Goal: Information Seeking & Learning: Find specific fact

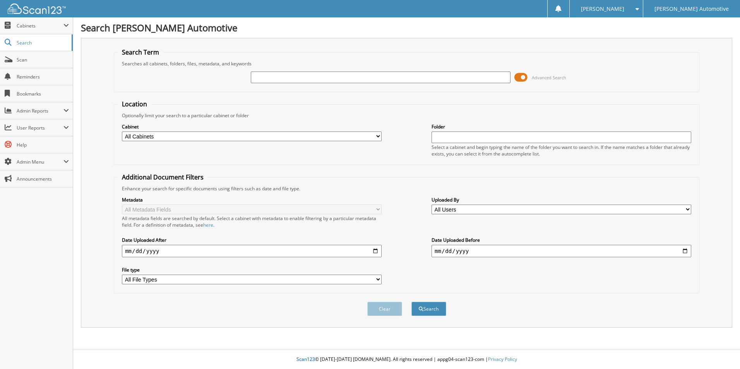
click at [297, 84] on div "Advanced Search" at bounding box center [406, 77] width 577 height 21
click at [299, 79] on input "text" at bounding box center [381, 78] width 260 height 12
type input "54825"
click at [411, 302] on button "Search" at bounding box center [428, 309] width 35 height 14
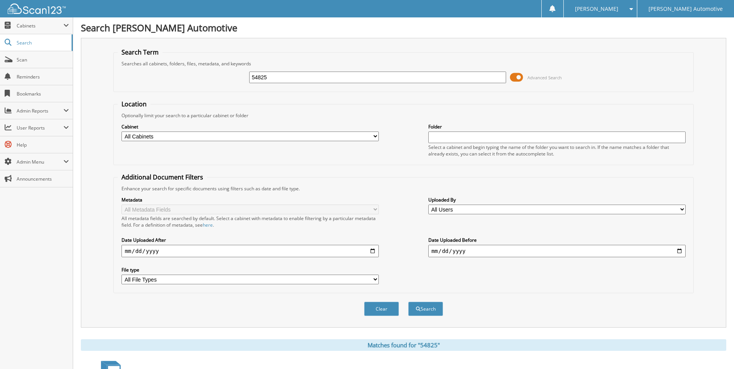
click at [210, 131] on div "Cabinet All Cabinets A/P A/R ACCOUNTING DOCUMENTS AIRPLANE ALS ACCOUNTING ALS T…" at bounding box center [249, 132] width 257 height 19
drag, startPoint x: 209, startPoint y: 138, endPoint x: 198, endPoint y: 141, distance: 11.4
click at [209, 138] on select "All Cabinets A/P A/R ACCOUNTING DOCUMENTS AIRPLANE ALS ACCOUNTING ALS TITLES" at bounding box center [249, 137] width 257 height 10
select select "3340"
click at [121, 132] on select "All Cabinets A/P A/R ACCOUNTING DOCUMENTS AIRPLANE ALS ACCOUNTING ALS TITLES" at bounding box center [249, 137] width 257 height 10
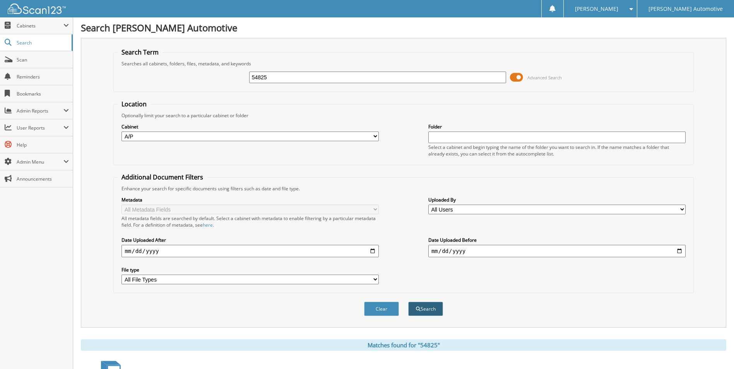
click at [414, 315] on button "Search" at bounding box center [425, 309] width 35 height 14
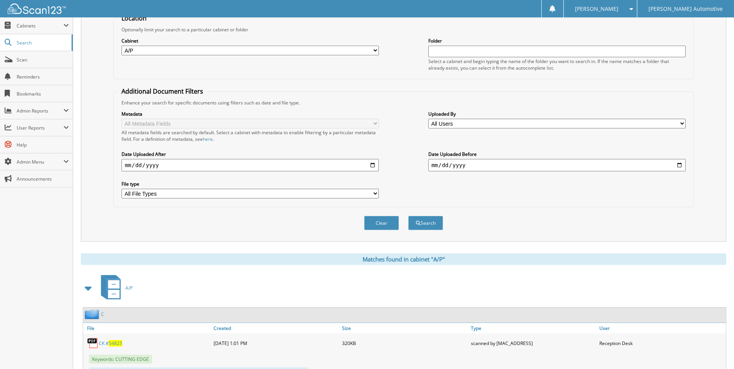
scroll to position [199, 0]
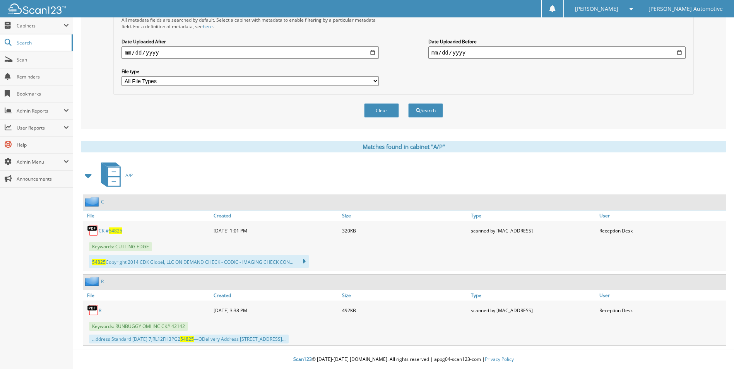
click at [114, 228] on span "54825" at bounding box center [116, 230] width 14 height 7
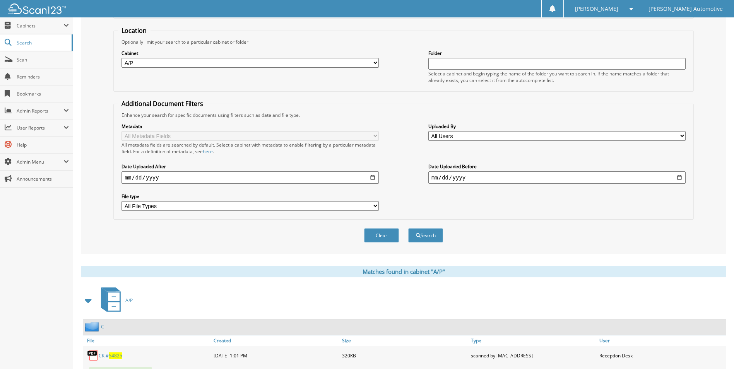
scroll to position [0, 0]
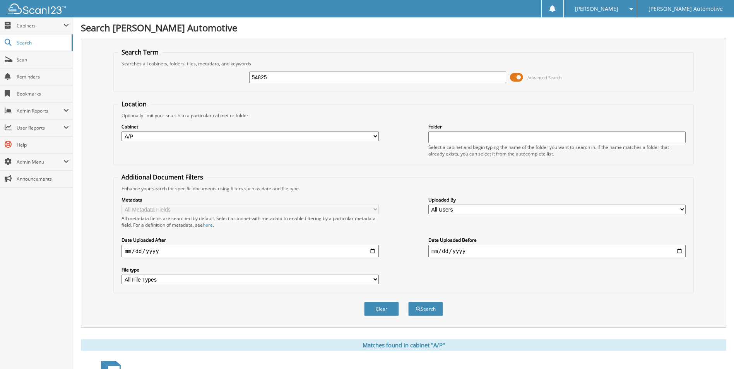
drag, startPoint x: 323, startPoint y: 75, endPoint x: 141, endPoint y: 66, distance: 181.7
click at [142, 67] on fieldset "Search Term Searches all cabinets, folders, files, metadata, and keywords 54825…" at bounding box center [403, 70] width 580 height 44
type input "8"
type input "54852"
click at [408, 302] on button "Search" at bounding box center [425, 309] width 35 height 14
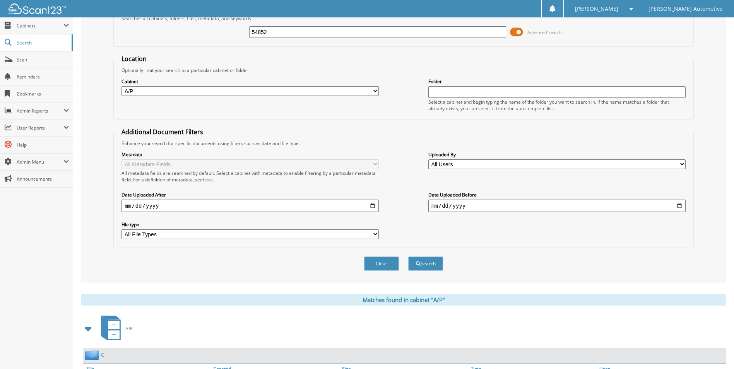
scroll to position [123, 0]
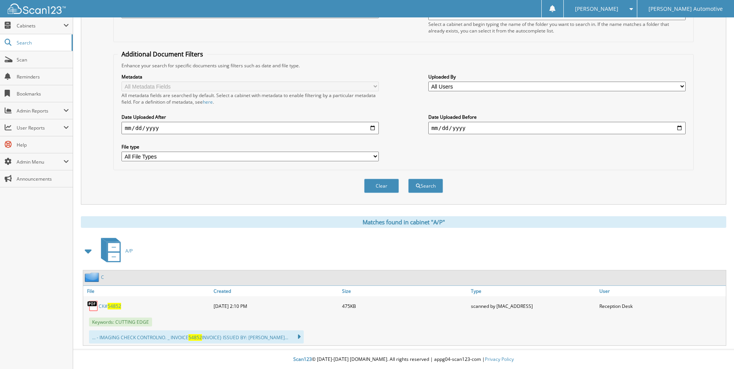
click at [116, 309] on span "54852" at bounding box center [115, 306] width 14 height 7
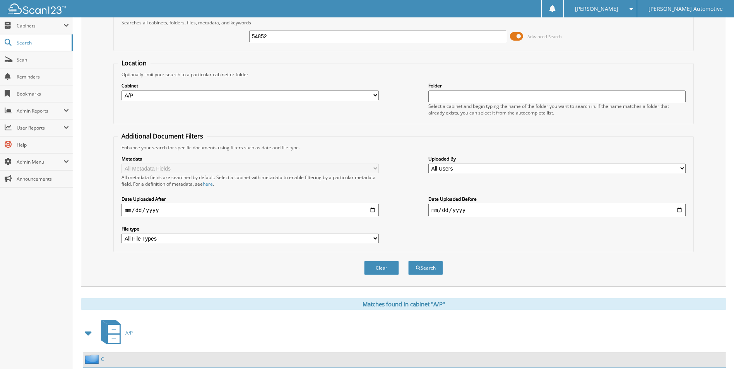
scroll to position [0, 0]
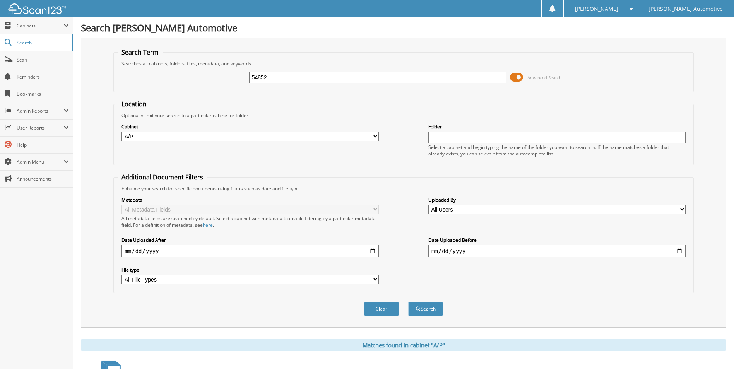
drag, startPoint x: 327, startPoint y: 74, endPoint x: 205, endPoint y: 72, distance: 122.6
click at [219, 75] on div "54852 Advanced Search" at bounding box center [403, 77] width 571 height 21
type input "54967"
click at [408, 302] on button "Search" at bounding box center [425, 309] width 35 height 14
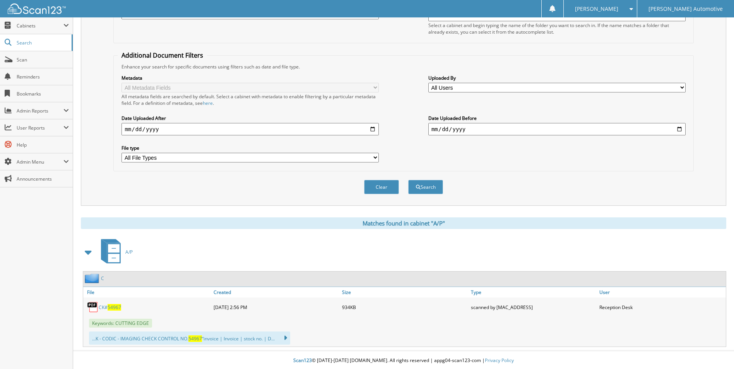
scroll to position [123, 0]
click at [112, 306] on span "54967" at bounding box center [115, 306] width 14 height 7
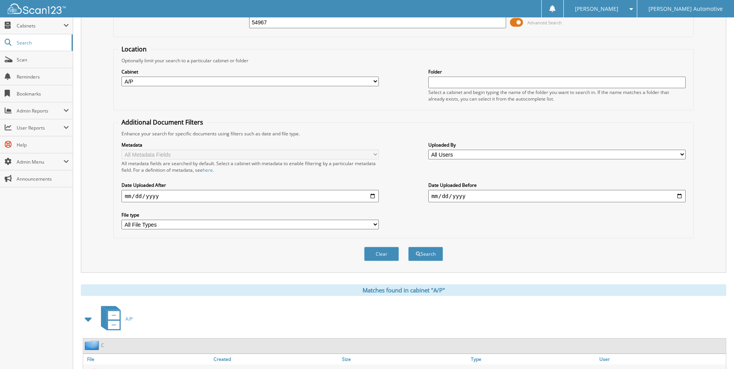
scroll to position [0, 0]
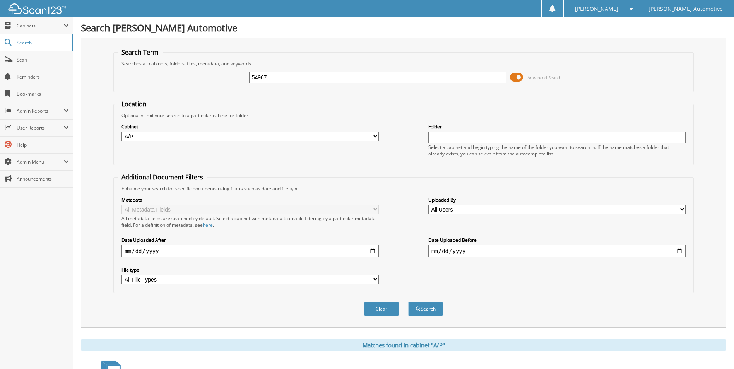
drag, startPoint x: 321, startPoint y: 77, endPoint x: 183, endPoint y: 75, distance: 138.1
click at [191, 77] on div "54967 Advanced Search" at bounding box center [403, 77] width 571 height 21
type input "54066"
click at [408, 302] on button "Search" at bounding box center [425, 309] width 35 height 14
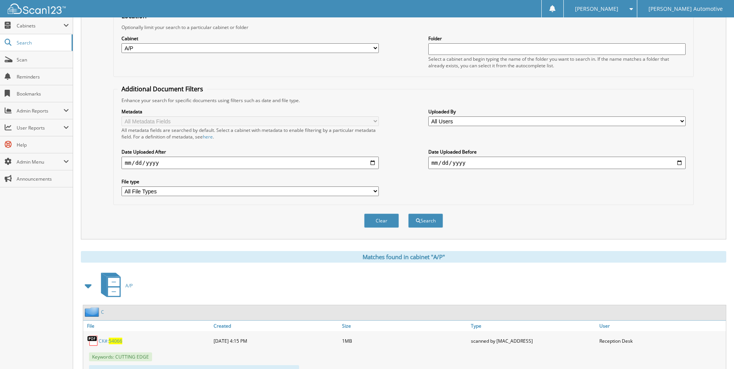
scroll to position [309, 0]
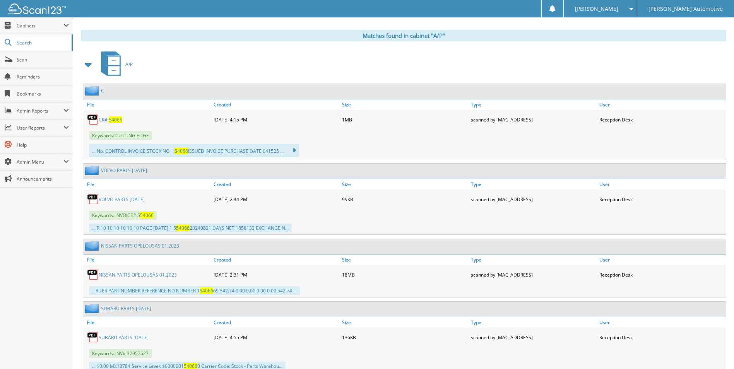
click at [115, 118] on span "54066" at bounding box center [116, 119] width 14 height 7
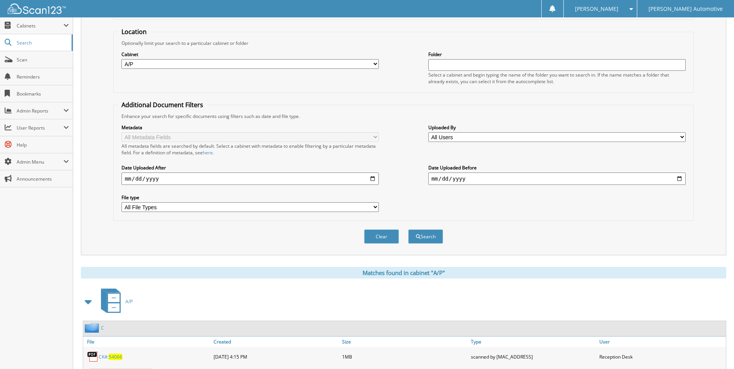
scroll to position [0, 0]
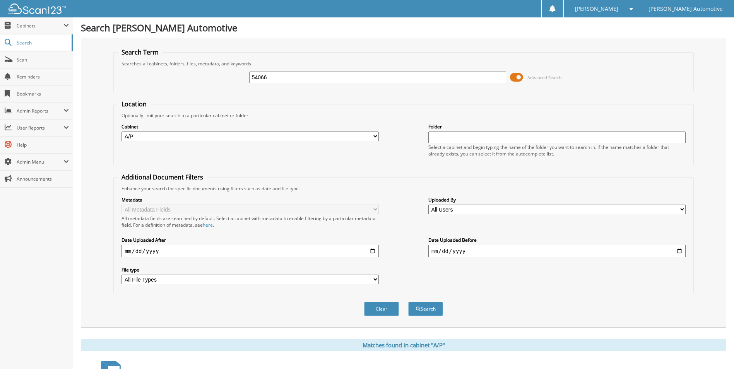
drag, startPoint x: 358, startPoint y: 78, endPoint x: 131, endPoint y: 71, distance: 227.2
click at [131, 71] on div "54066 Advanced Search" at bounding box center [403, 77] width 571 height 21
type input "54236"
click at [408, 302] on button "Search" at bounding box center [425, 309] width 35 height 14
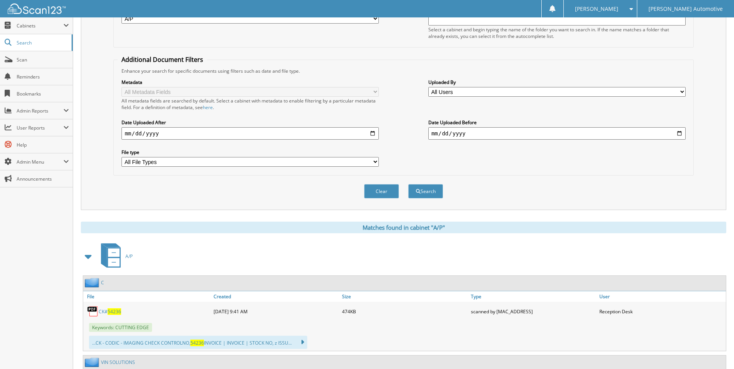
scroll to position [271, 0]
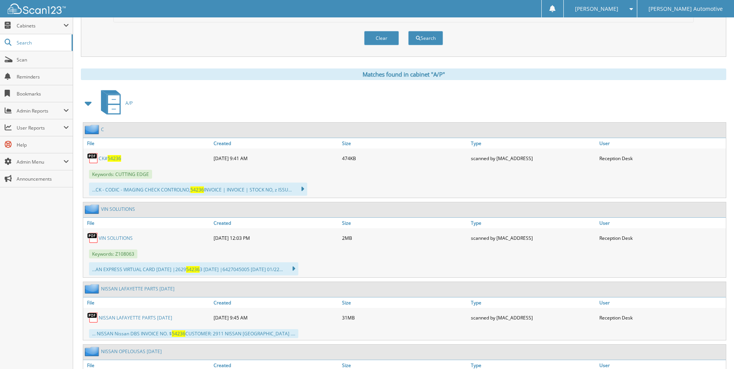
click at [108, 157] on link "CK# 54236" at bounding box center [110, 158] width 22 height 7
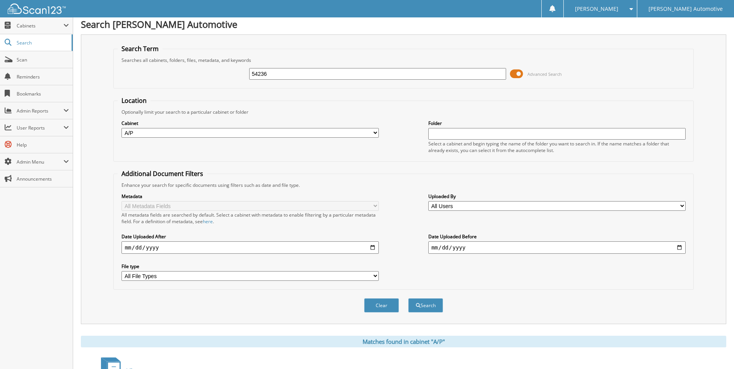
scroll to position [0, 0]
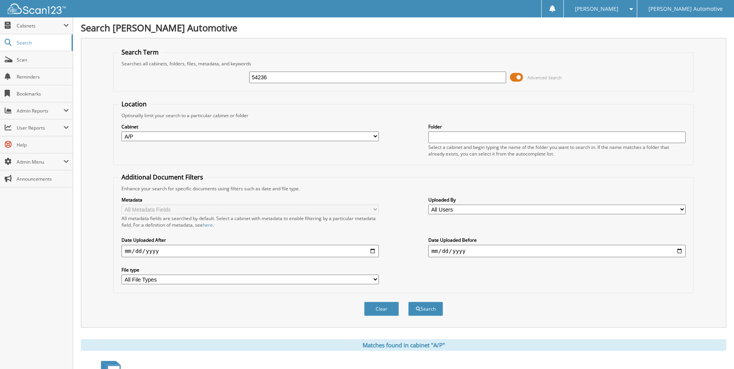
drag, startPoint x: 332, startPoint y: 77, endPoint x: 201, endPoint y: 74, distance: 130.8
click at [201, 75] on div "54236 Advanced Search" at bounding box center [403, 77] width 571 height 21
type input "55452"
click at [408, 302] on button "Search" at bounding box center [425, 309] width 35 height 14
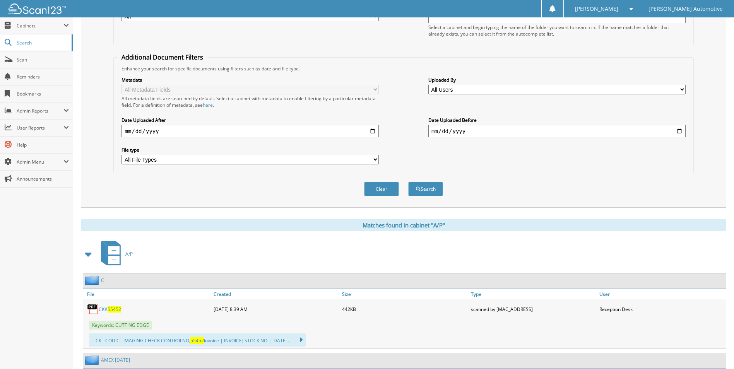
scroll to position [232, 0]
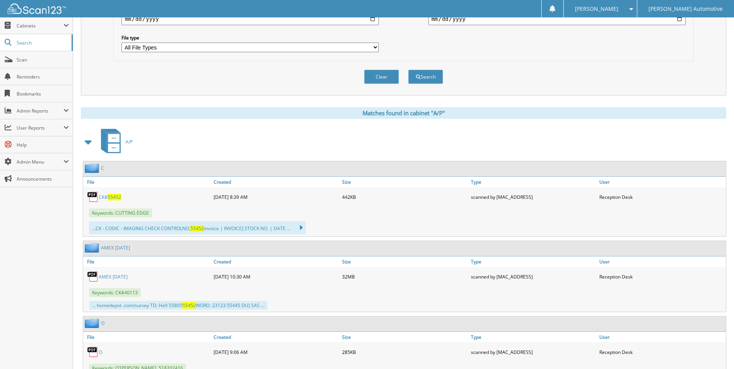
click at [112, 194] on span "55452" at bounding box center [115, 197] width 14 height 7
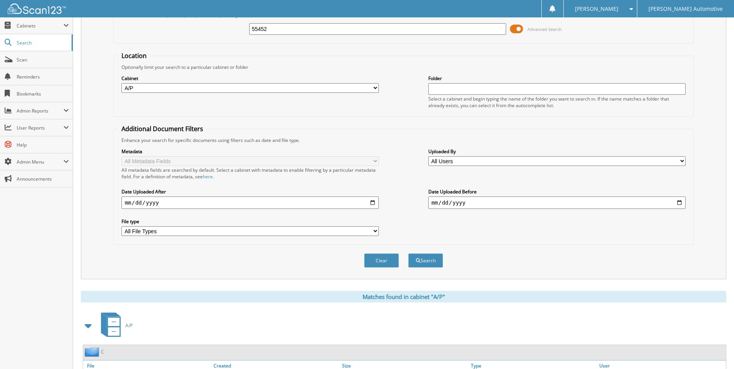
scroll to position [0, 0]
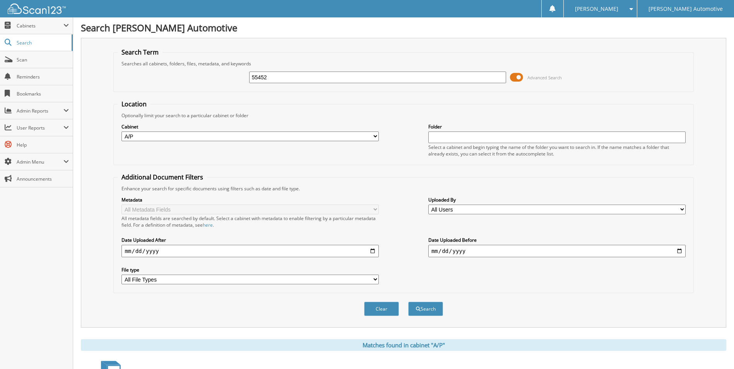
drag, startPoint x: 312, startPoint y: 72, endPoint x: 164, endPoint y: 62, distance: 148.2
click at [167, 62] on fieldset "Search Term Searches all cabinets, folders, files, metadata, and keywords 55452…" at bounding box center [403, 70] width 580 height 44
type input "55523"
click at [408, 302] on button "Search" at bounding box center [425, 309] width 35 height 14
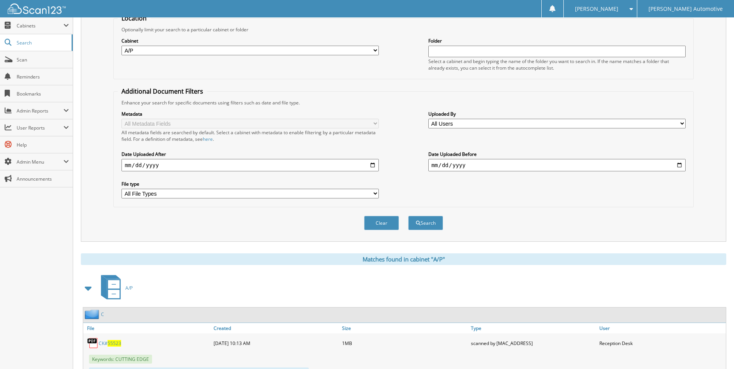
scroll to position [123, 0]
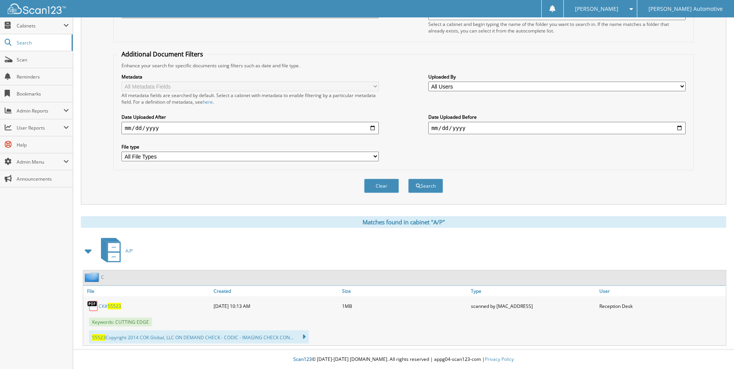
click at [107, 309] on link "CK# 55523" at bounding box center [110, 306] width 22 height 7
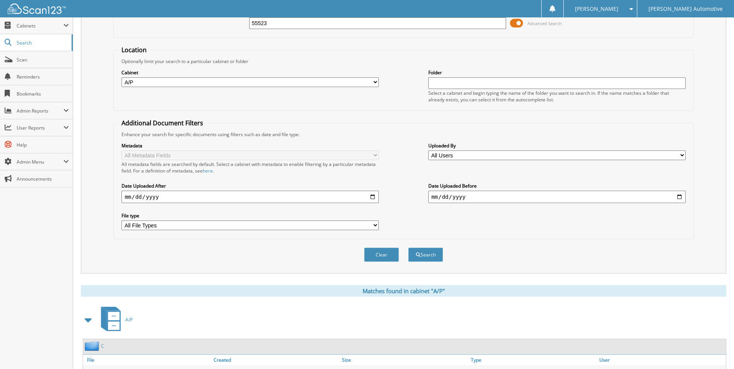
scroll to position [0, 0]
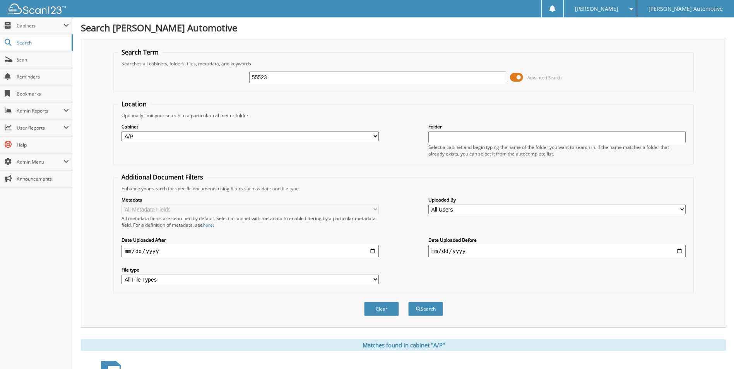
drag, startPoint x: 354, startPoint y: 82, endPoint x: 94, endPoint y: 75, distance: 259.3
click at [95, 75] on div "Search Term Searches all cabinets, folders, files, metadata, and keywords 55523…" at bounding box center [403, 183] width 645 height 290
type input "54663"
click at [408, 302] on button "Search" at bounding box center [425, 309] width 35 height 14
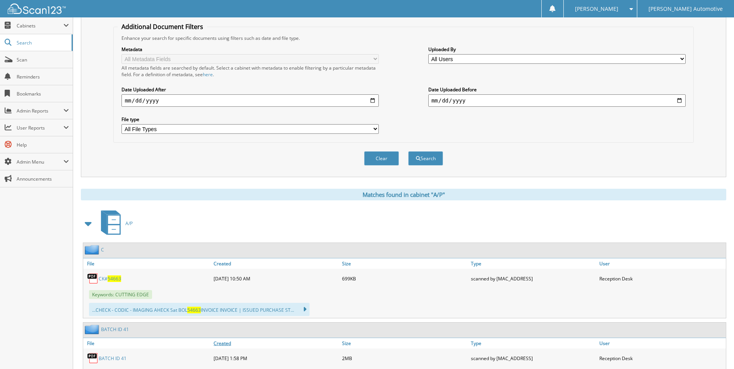
scroll to position [271, 0]
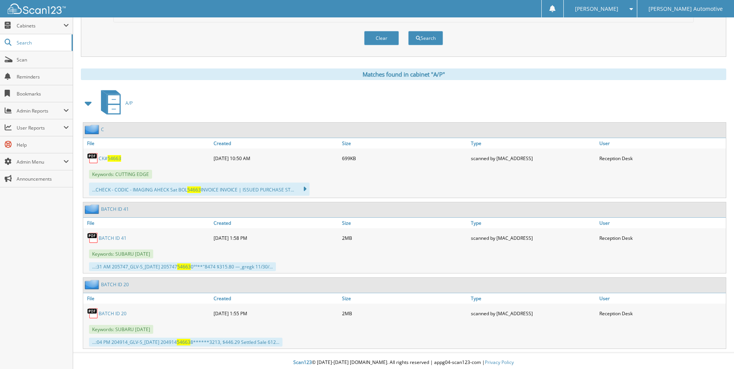
click at [113, 157] on span "54663" at bounding box center [115, 158] width 14 height 7
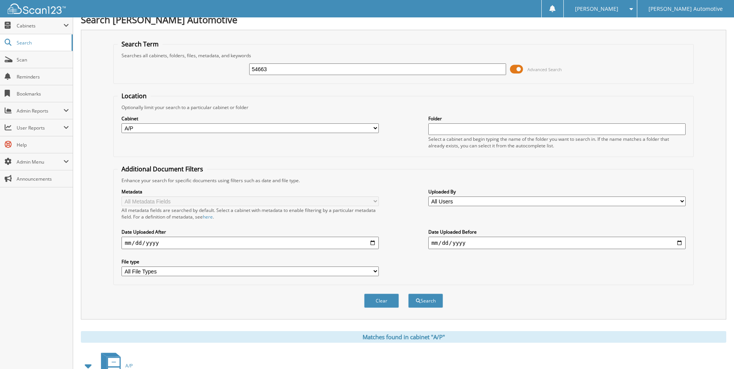
scroll to position [0, 0]
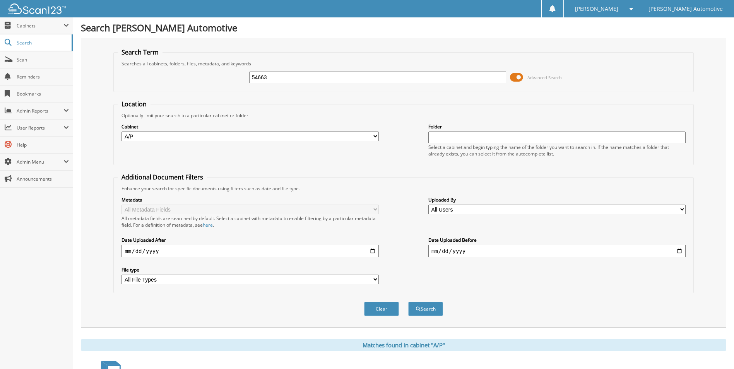
drag, startPoint x: 368, startPoint y: 76, endPoint x: 91, endPoint y: 48, distance: 278.5
click at [91, 48] on div "Search Term Searches all cabinets, folders, files, metadata, and keywords 54663…" at bounding box center [403, 183] width 645 height 290
type input "54711"
click at [408, 302] on button "Search" at bounding box center [425, 309] width 35 height 14
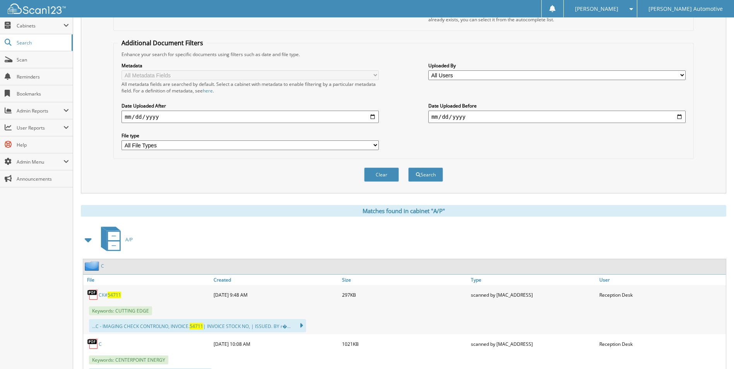
scroll to position [168, 0]
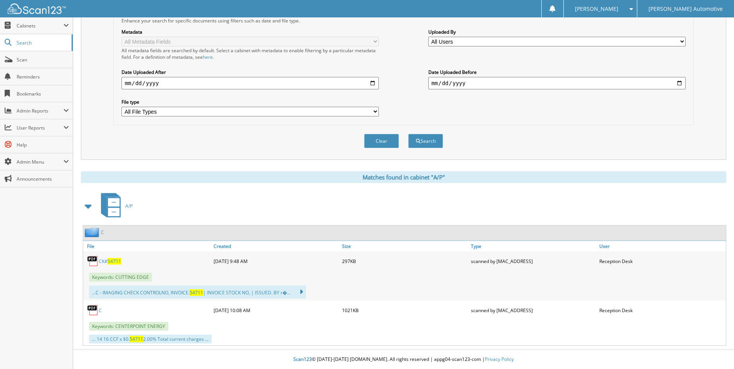
click at [113, 262] on span "54711" at bounding box center [115, 261] width 14 height 7
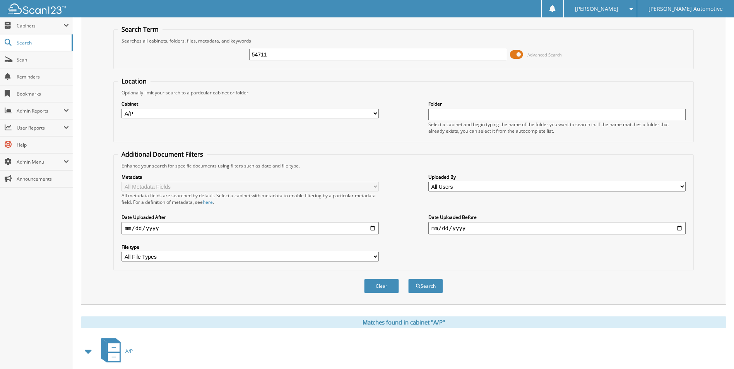
scroll to position [0, 0]
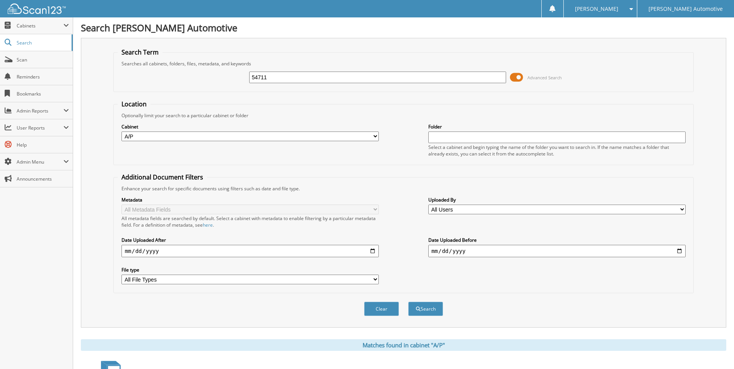
drag, startPoint x: 325, startPoint y: 81, endPoint x: 164, endPoint y: 77, distance: 161.4
click at [164, 78] on div "54711 Advanced Search" at bounding box center [403, 77] width 571 height 21
type input "55593"
click at [408, 302] on button "Search" at bounding box center [425, 309] width 35 height 14
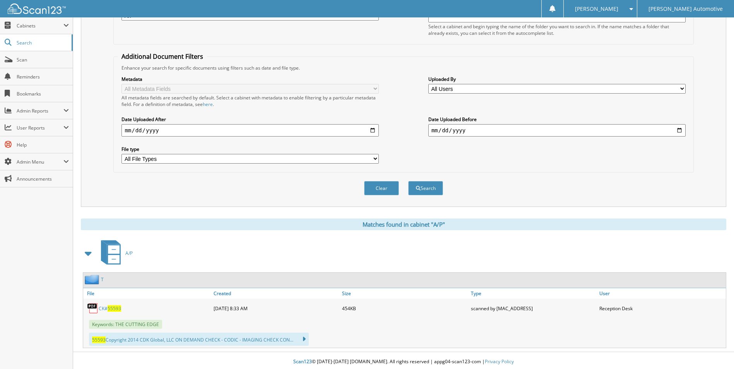
scroll to position [123, 0]
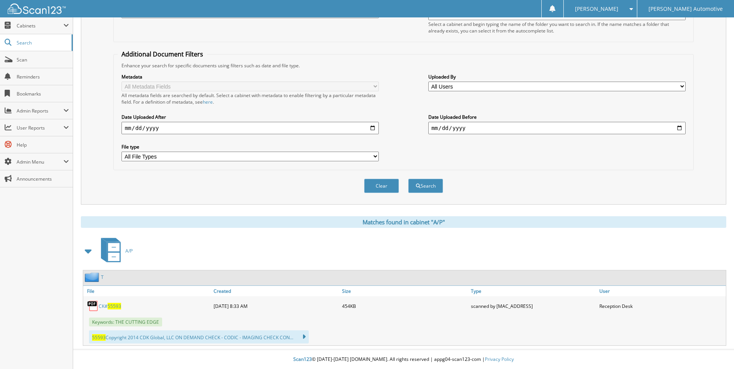
click at [109, 307] on span "55593" at bounding box center [115, 306] width 14 height 7
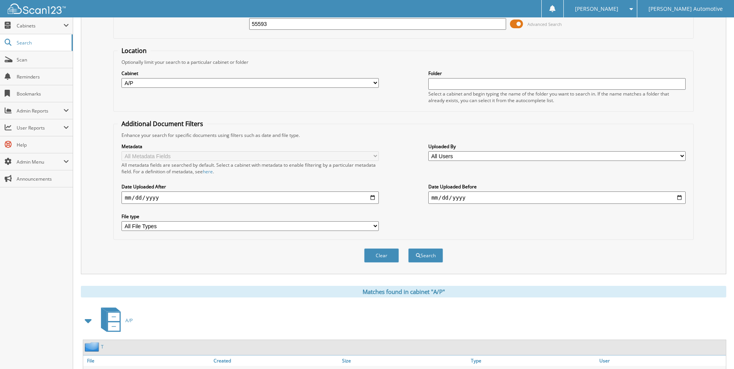
scroll to position [0, 0]
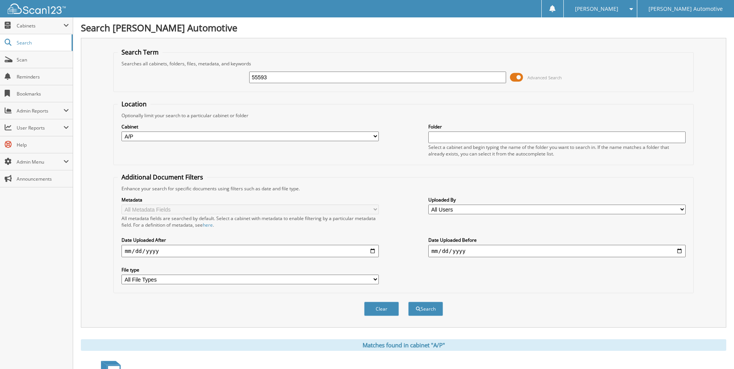
drag, startPoint x: 302, startPoint y: 78, endPoint x: 110, endPoint y: 69, distance: 192.1
click at [110, 70] on div "Search Term Searches all cabinets, folders, files, metadata, and keywords 55593…" at bounding box center [403, 183] width 645 height 290
type input "555880"
click at [408, 302] on button "Search" at bounding box center [425, 309] width 35 height 14
drag, startPoint x: 323, startPoint y: 88, endPoint x: 208, endPoint y: 79, distance: 115.7
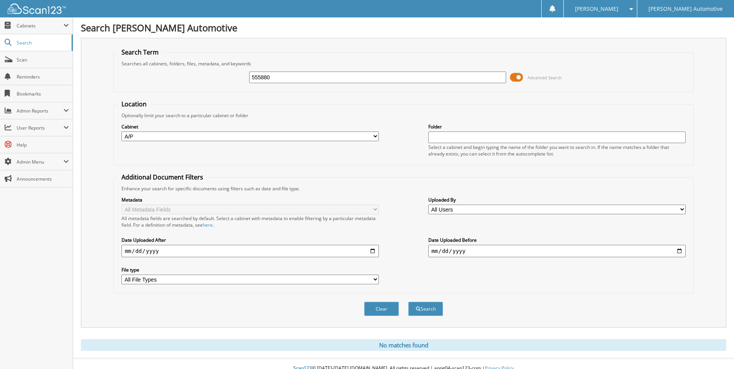
click at [188, 80] on fieldset "Search Term Searches all cabinets, folders, files, metadata, and keywords 55588…" at bounding box center [403, 70] width 580 height 44
drag, startPoint x: 297, startPoint y: 84, endPoint x: 176, endPoint y: 71, distance: 122.2
click at [176, 71] on div "555880 Advanced Search" at bounding box center [403, 77] width 571 height 21
drag, startPoint x: 292, startPoint y: 79, endPoint x: 114, endPoint y: 65, distance: 178.1
click at [116, 67] on fieldset "Search Term Searches all cabinets, folders, files, metadata, and keywords 55588…" at bounding box center [403, 70] width 580 height 44
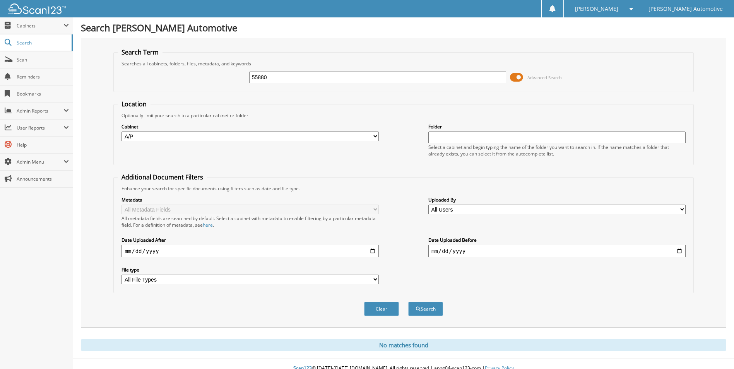
type input "55880"
click at [408, 302] on button "Search" at bounding box center [425, 309] width 35 height 14
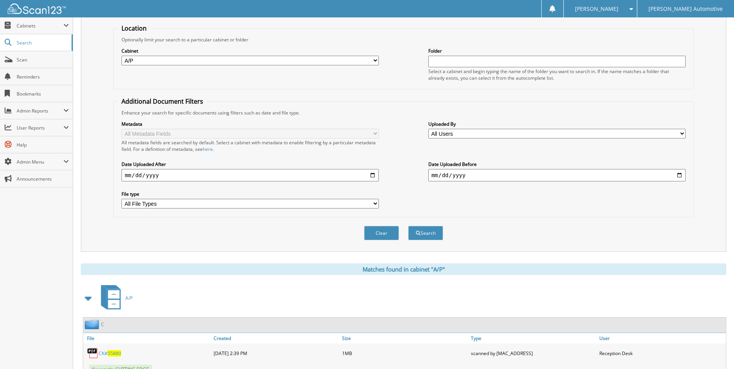
scroll to position [155, 0]
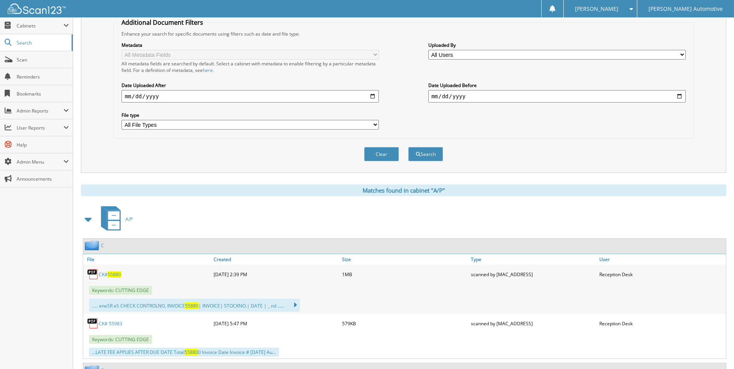
click at [113, 276] on span "55880" at bounding box center [115, 274] width 14 height 7
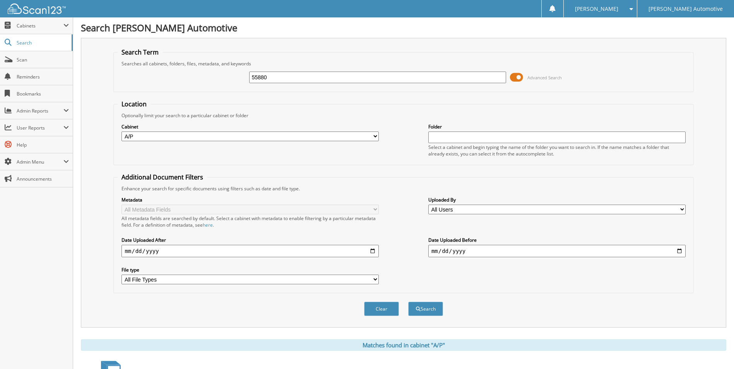
drag, startPoint x: 285, startPoint y: 76, endPoint x: 165, endPoint y: 74, distance: 119.6
click at [166, 74] on div "55880 Advanced Search" at bounding box center [403, 77] width 571 height 21
type input "55983"
click at [408, 302] on button "Search" at bounding box center [425, 309] width 35 height 14
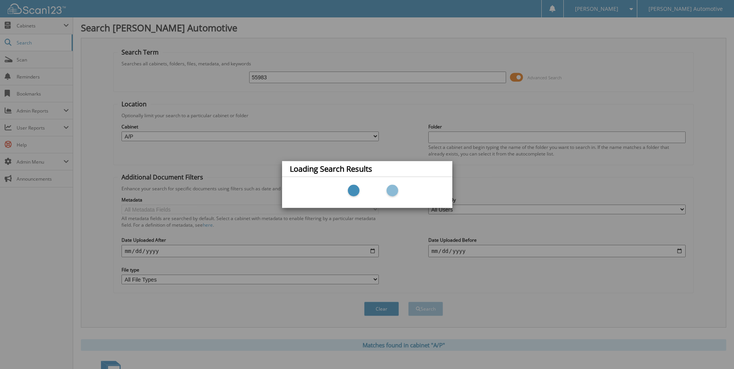
scroll to position [193, 0]
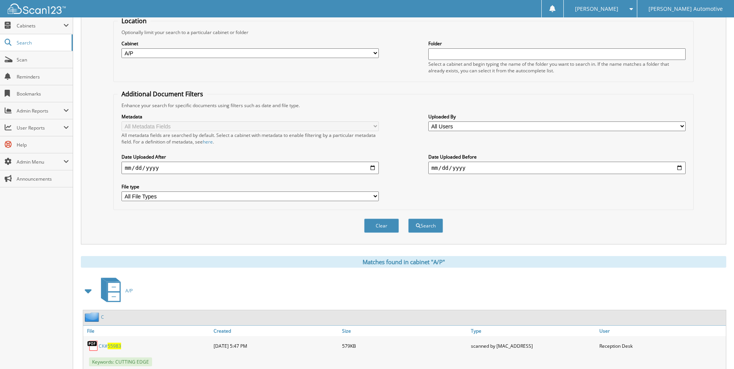
scroll to position [123, 0]
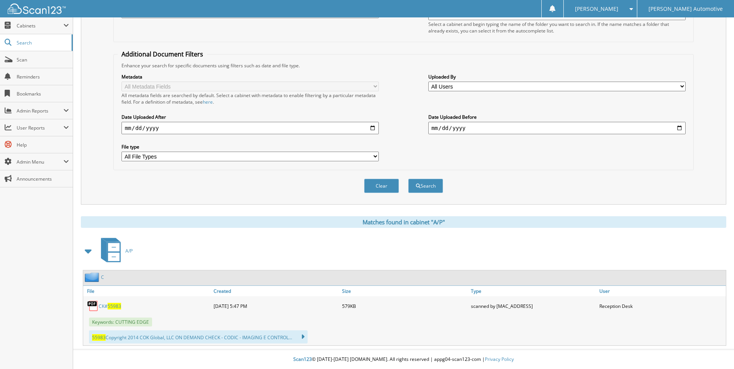
click at [109, 305] on span "55983" at bounding box center [115, 306] width 14 height 7
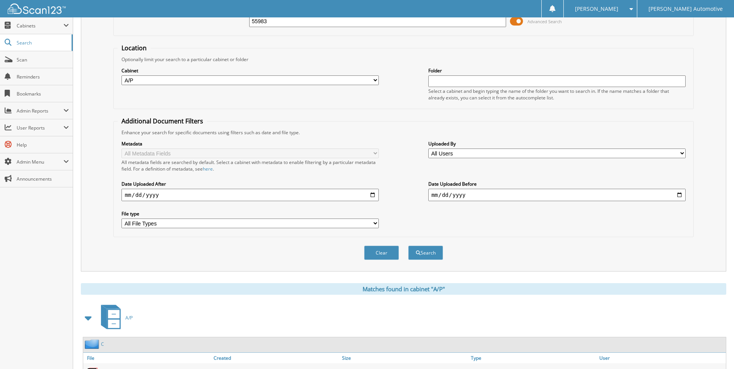
scroll to position [0, 0]
